Goal: Information Seeking & Learning: Learn about a topic

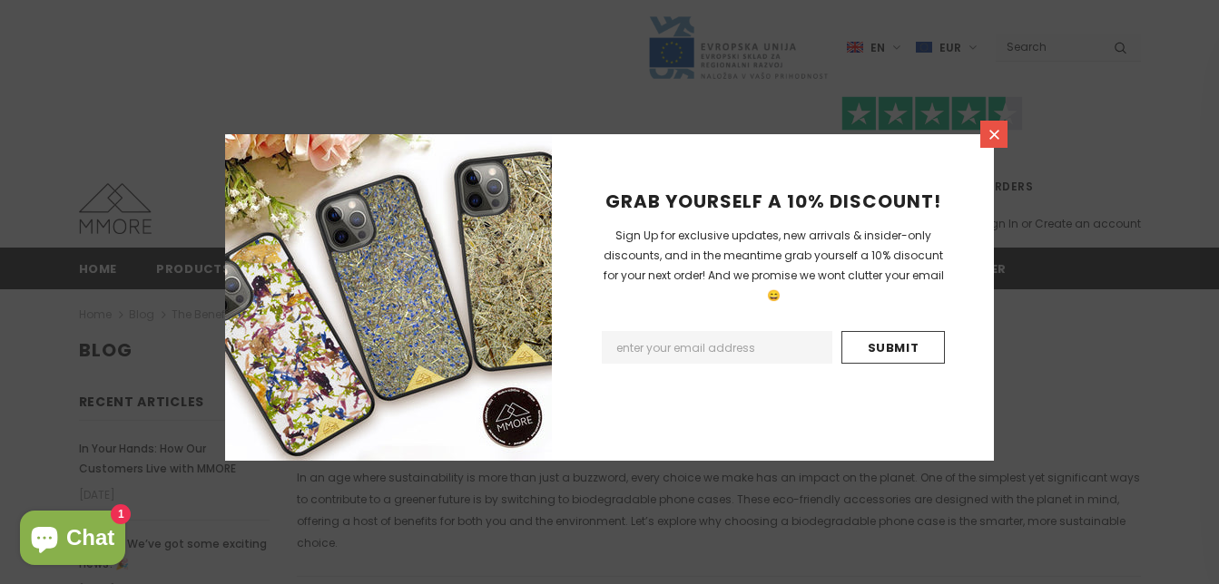
click at [988, 121] on link at bounding box center [993, 134] width 27 height 27
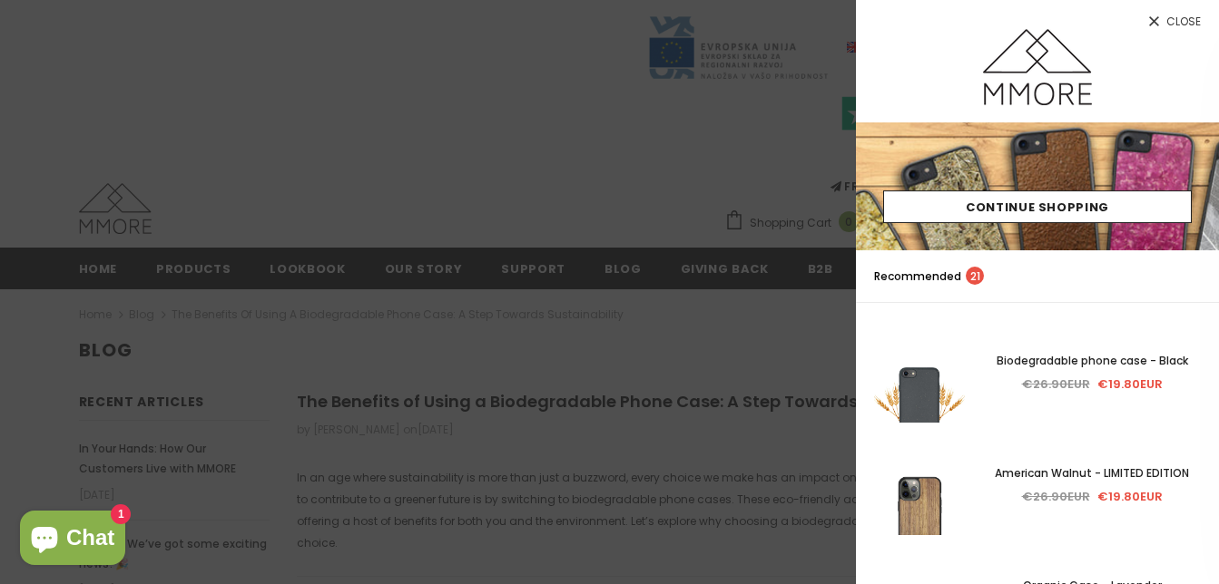
click at [1153, 16] on icon at bounding box center [1153, 21] width 15 height 15
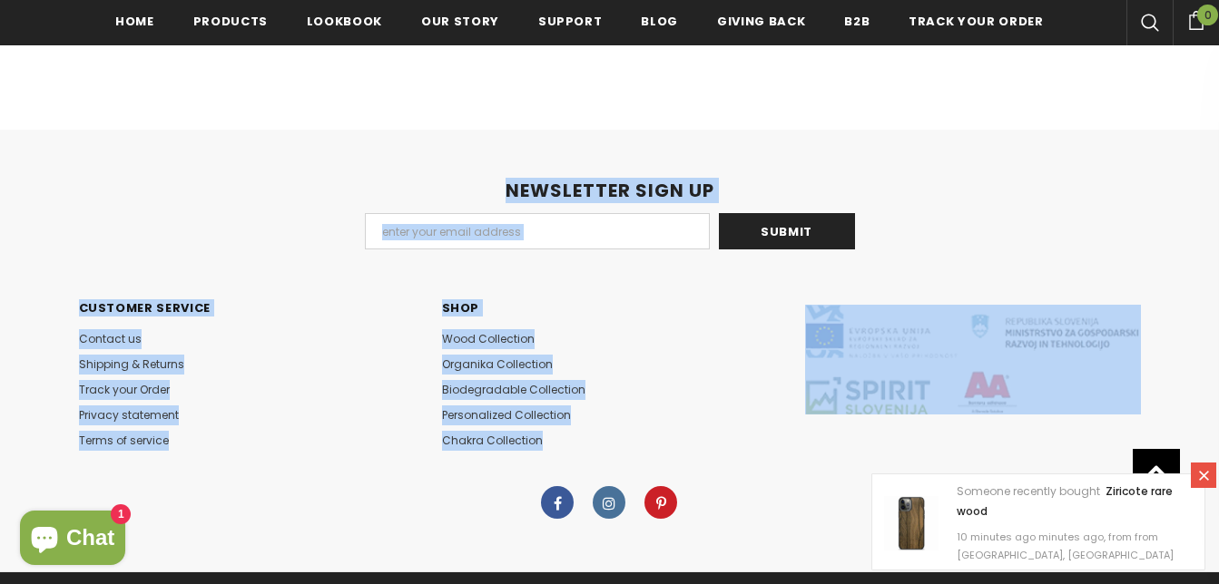
scroll to position [1859, 0]
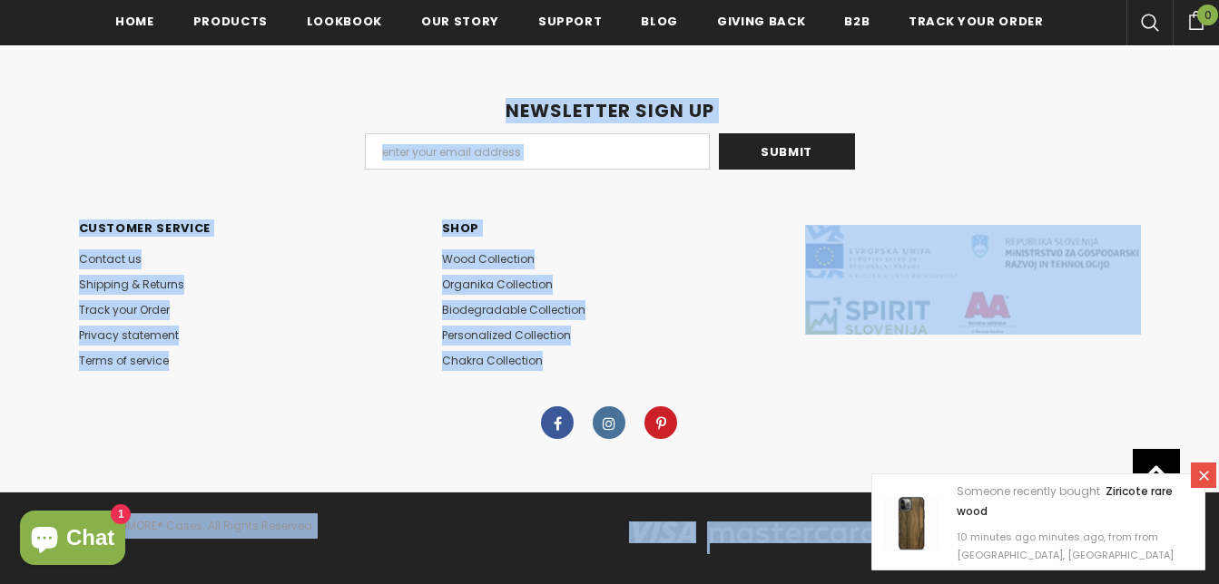
drag, startPoint x: 318, startPoint y: 65, endPoint x: 799, endPoint y: 631, distance: 742.3
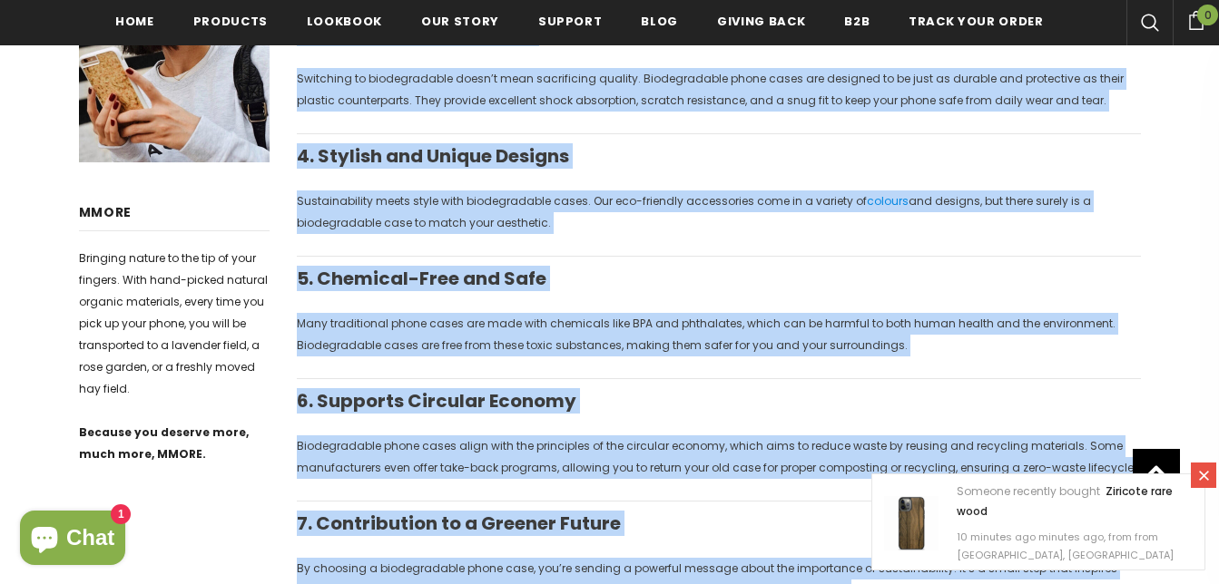
scroll to position [323, 0]
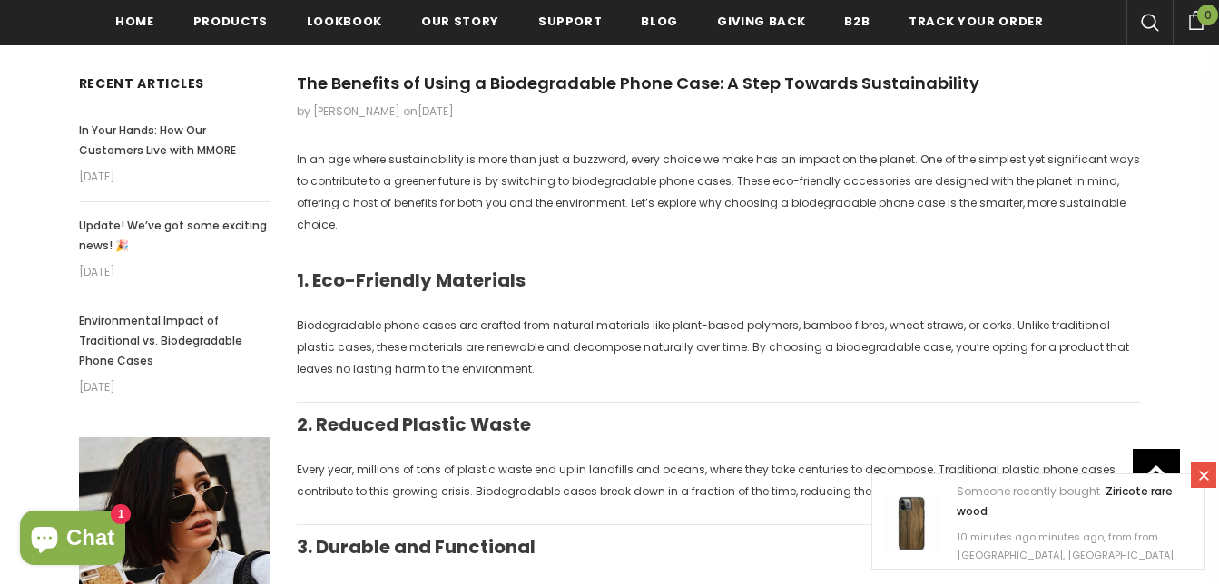
drag, startPoint x: 1231, startPoint y: 121, endPoint x: 1051, endPoint y: 57, distance: 191.4
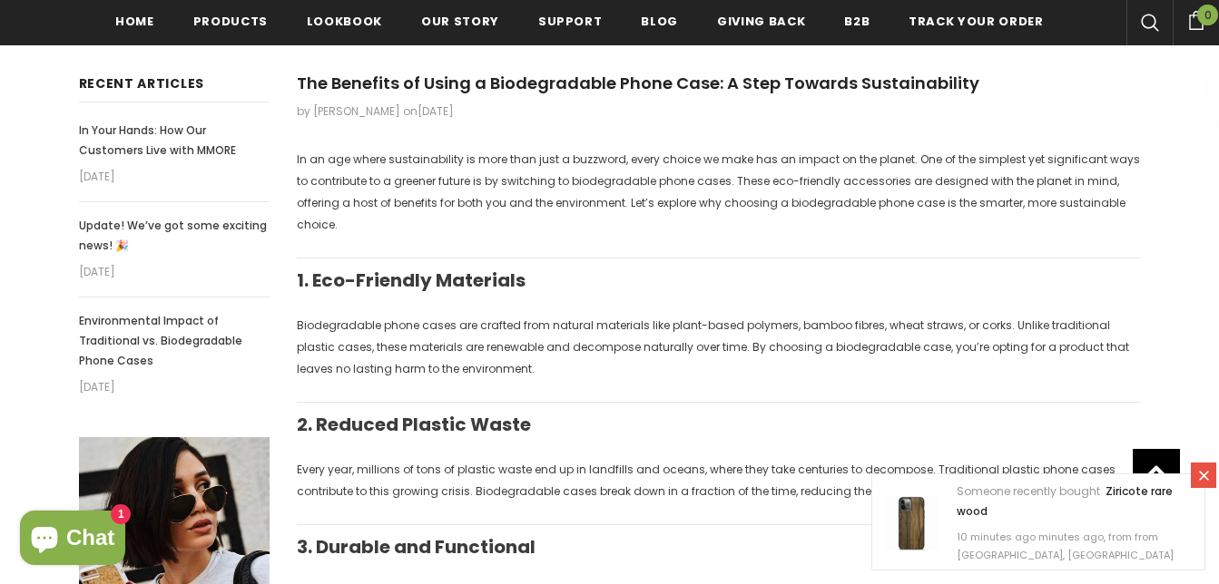
click at [428, 117] on time "[DATE]" at bounding box center [435, 110] width 36 height 15
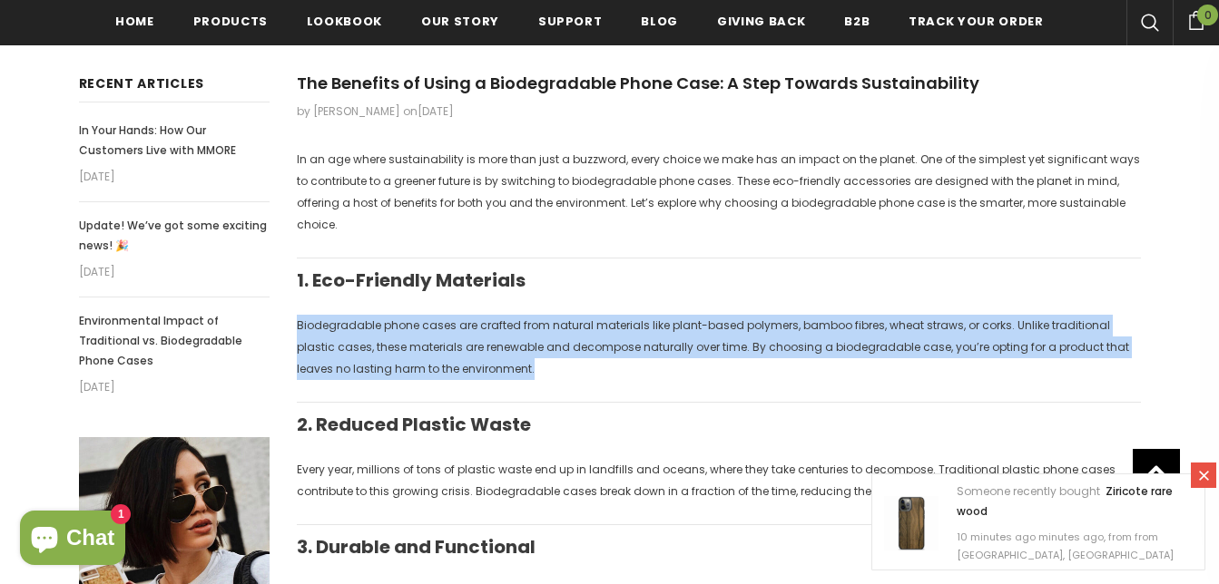
drag, startPoint x: 302, startPoint y: 305, endPoint x: 1231, endPoint y: 341, distance: 930.0
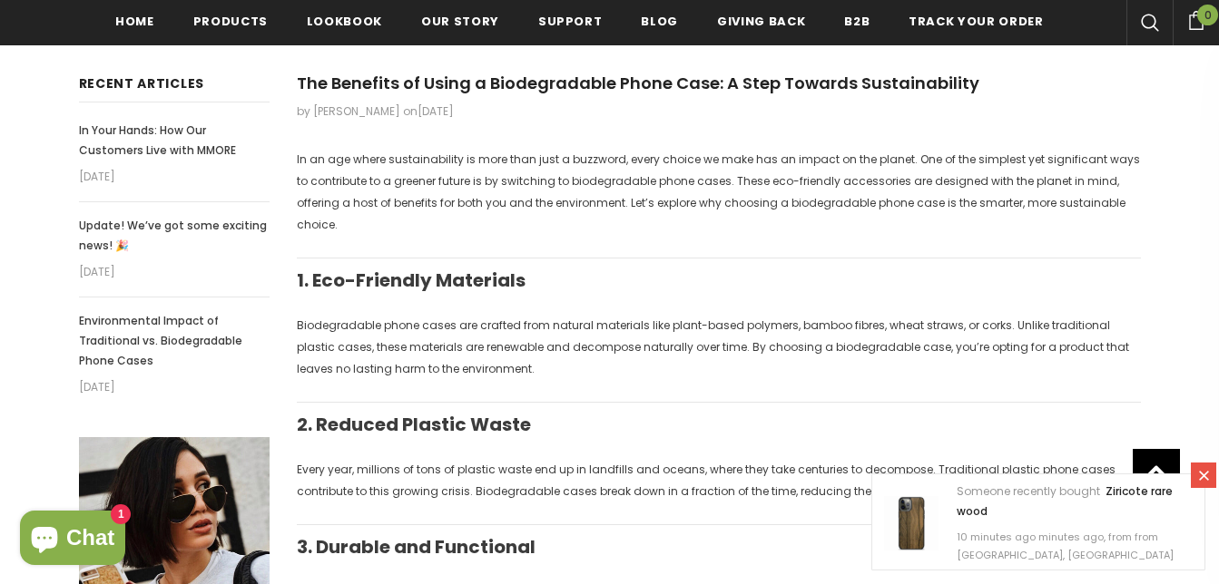
click at [1213, 479] on link at bounding box center [1203, 475] width 25 height 25
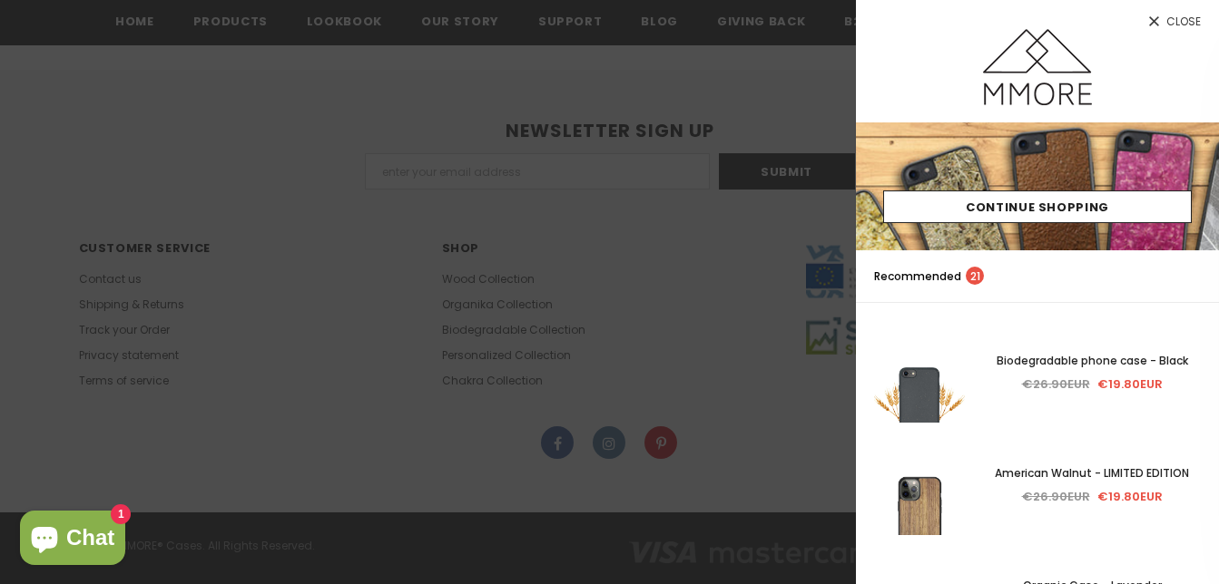
scroll to position [1859, 0]
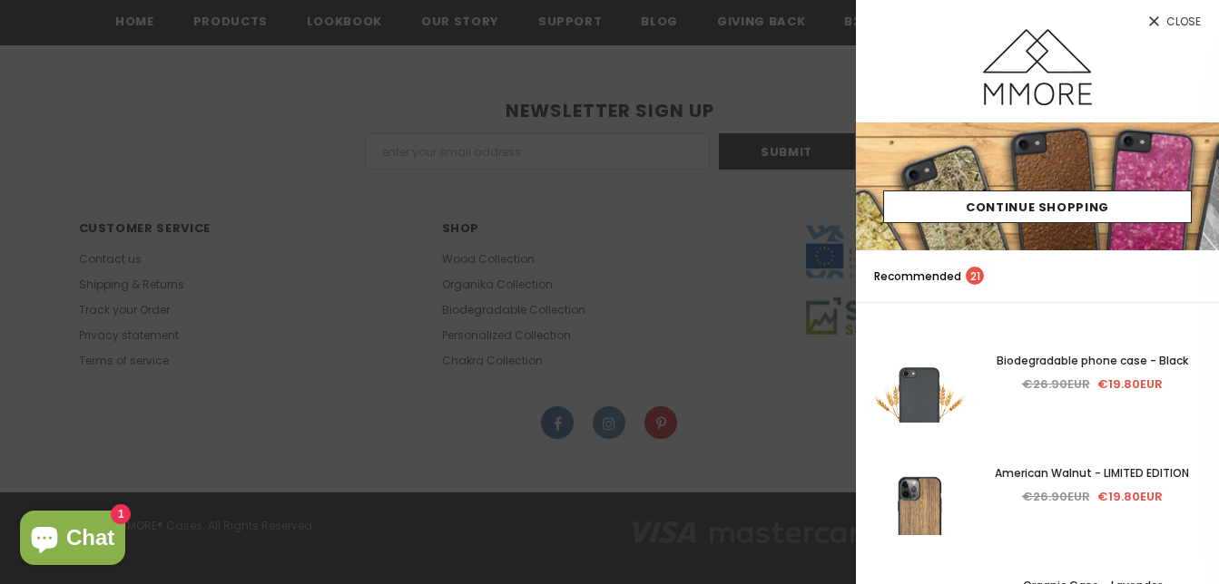
click at [1152, 20] on icon at bounding box center [1153, 21] width 15 height 15
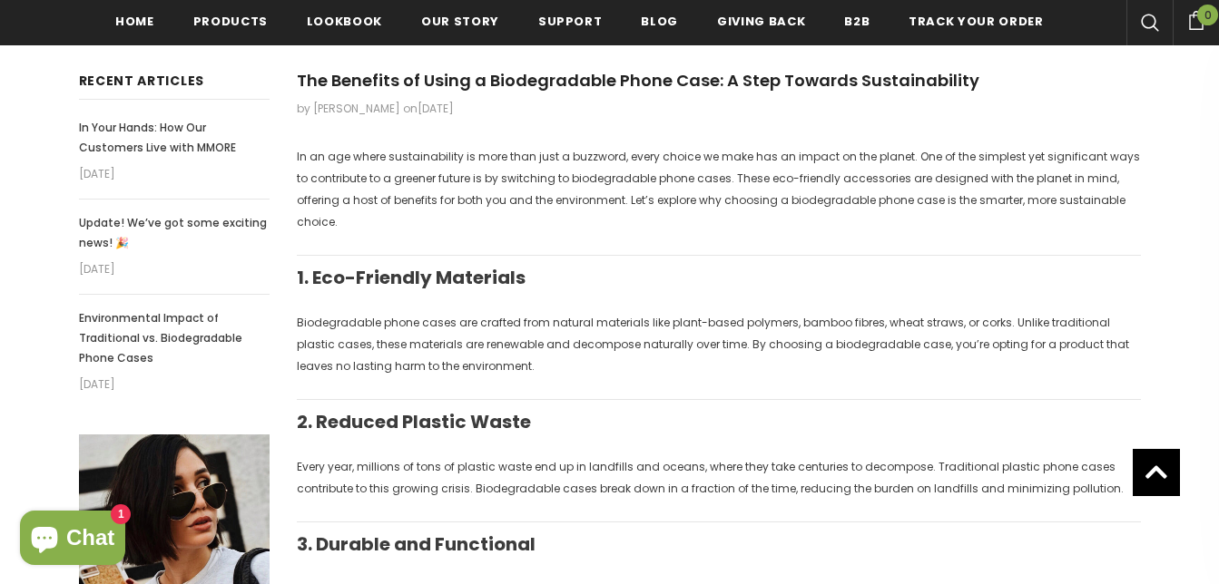
scroll to position [0, 0]
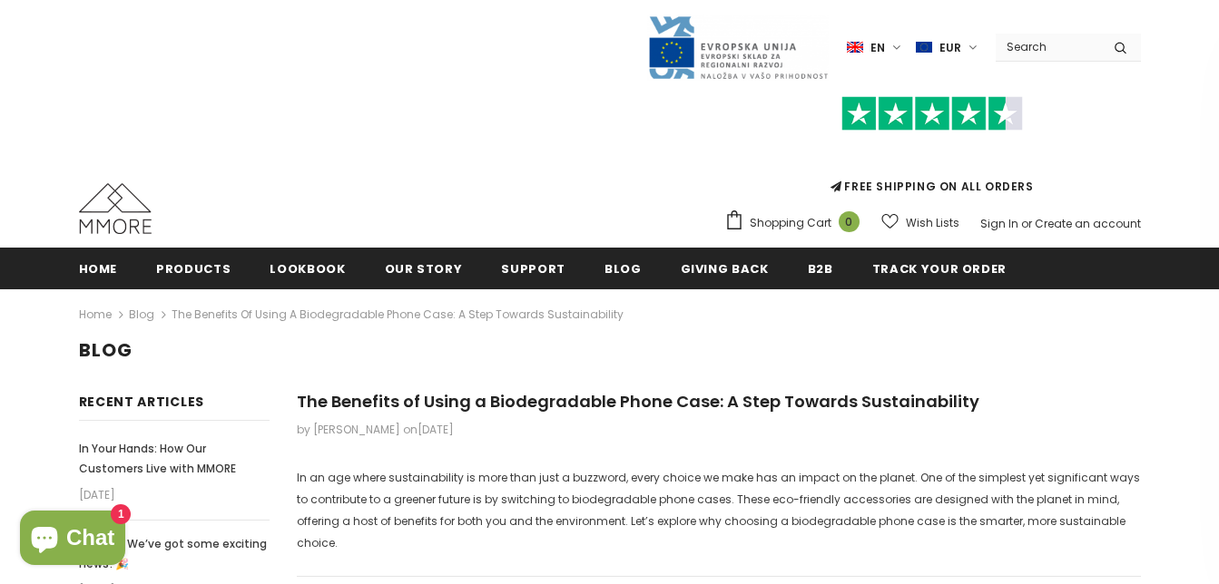
click at [1204, 160] on div "Trending iPhone [GEOGRAPHIC_DATA]" at bounding box center [609, 124] width 1219 height 248
